Goal: Communication & Community: Answer question/provide support

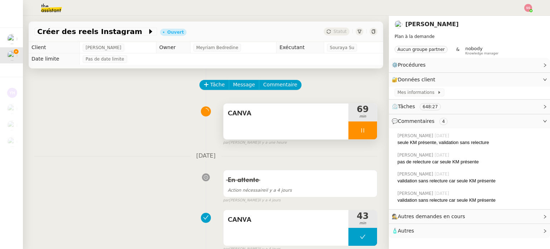
click at [362, 134] on div at bounding box center [362, 130] width 29 height 18
click at [367, 133] on icon at bounding box center [370, 130] width 6 height 6
click at [255, 110] on span "CANVA" at bounding box center [286, 113] width 116 height 11
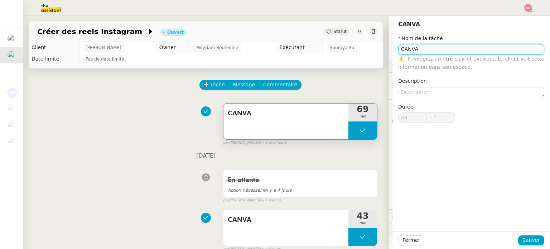
click at [427, 48] on input "CANVA" at bounding box center [471, 49] width 146 height 10
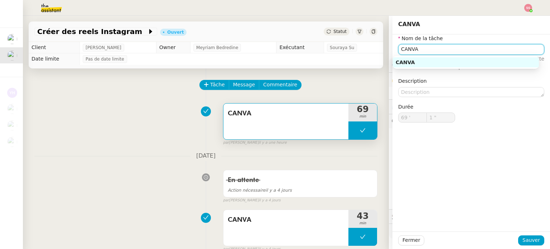
click at [427, 48] on input "CANVA" at bounding box center [471, 49] width 146 height 10
click at [427, 62] on div "CAPCUT" at bounding box center [466, 62] width 140 height 6
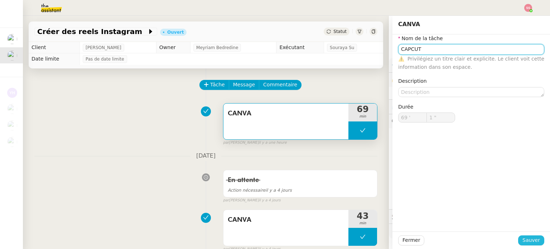
type input "CAPCUT"
click at [522, 238] on span "Sauver" at bounding box center [531, 240] width 18 height 8
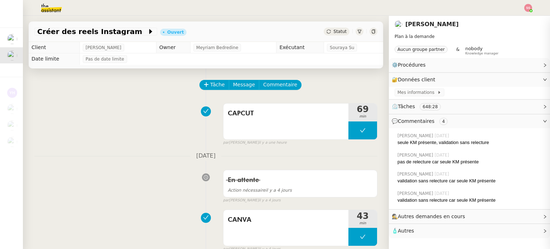
click at [183, 107] on div "CAPCUT 69 min false par [PERSON_NAME] il y a une heure" at bounding box center [205, 123] width 343 height 46
click at [527, 8] on img at bounding box center [528, 8] width 8 height 8
click at [520, 21] on li "Suivi" at bounding box center [508, 20] width 47 height 10
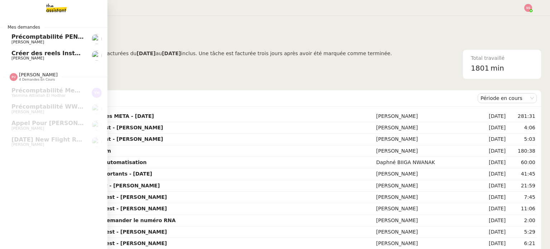
click at [25, 58] on span "[PERSON_NAME]" at bounding box center [27, 58] width 33 height 5
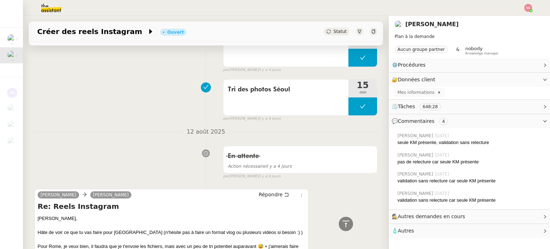
scroll to position [251, 0]
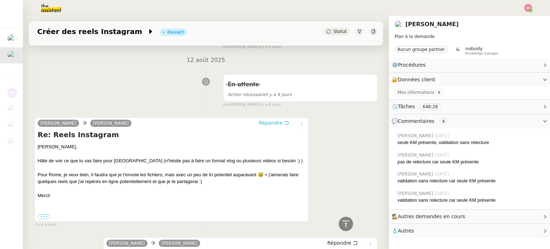
click at [268, 125] on span "Répondre" at bounding box center [270, 122] width 24 height 7
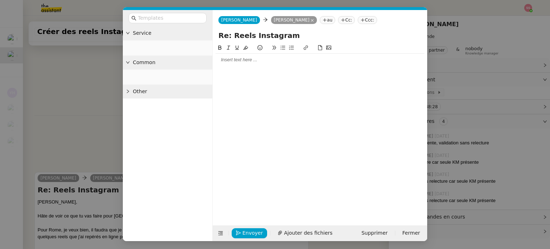
scroll to position [306, 0]
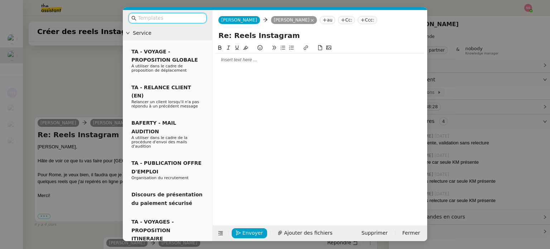
click at [254, 58] on div at bounding box center [320, 60] width 209 height 6
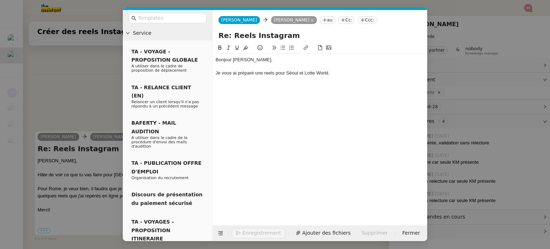
scroll to position [340, 0]
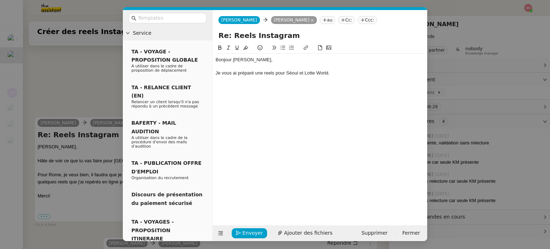
click at [282, 49] on icon at bounding box center [282, 47] width 5 height 5
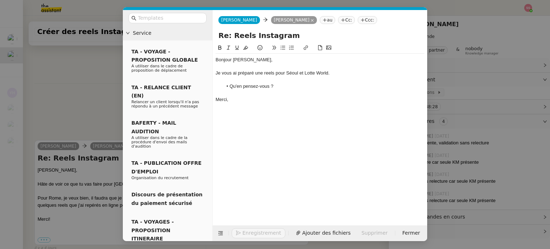
scroll to position [364, 0]
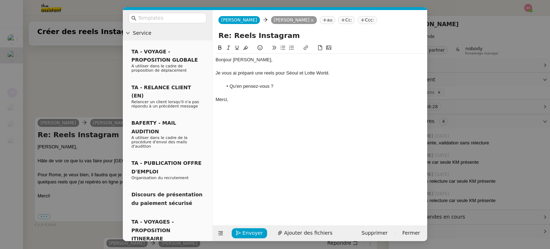
click at [263, 73] on div "Je vous ai préparé une reels pour Séoul et Lotte World." at bounding box center [320, 73] width 209 height 6
click at [253, 230] on span "Envoyer" at bounding box center [252, 233] width 20 height 8
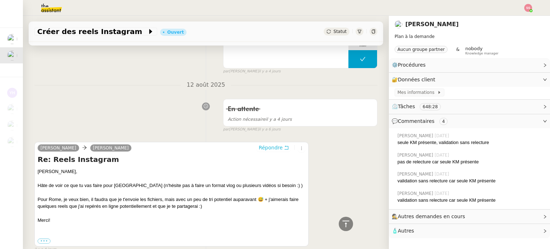
scroll to position [388, 0]
